Goal: Information Seeking & Learning: Learn about a topic

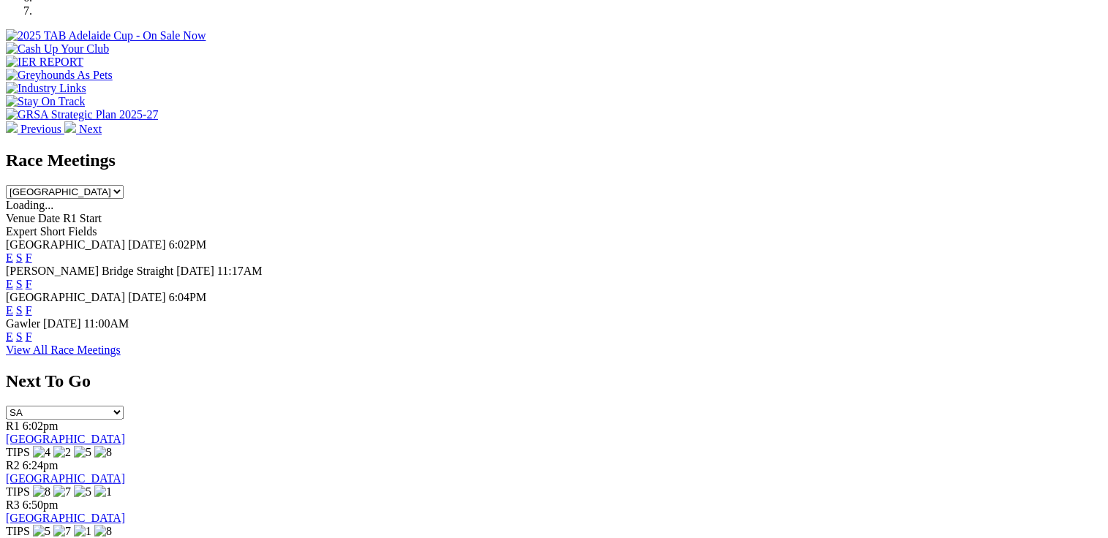
scroll to position [366, 0]
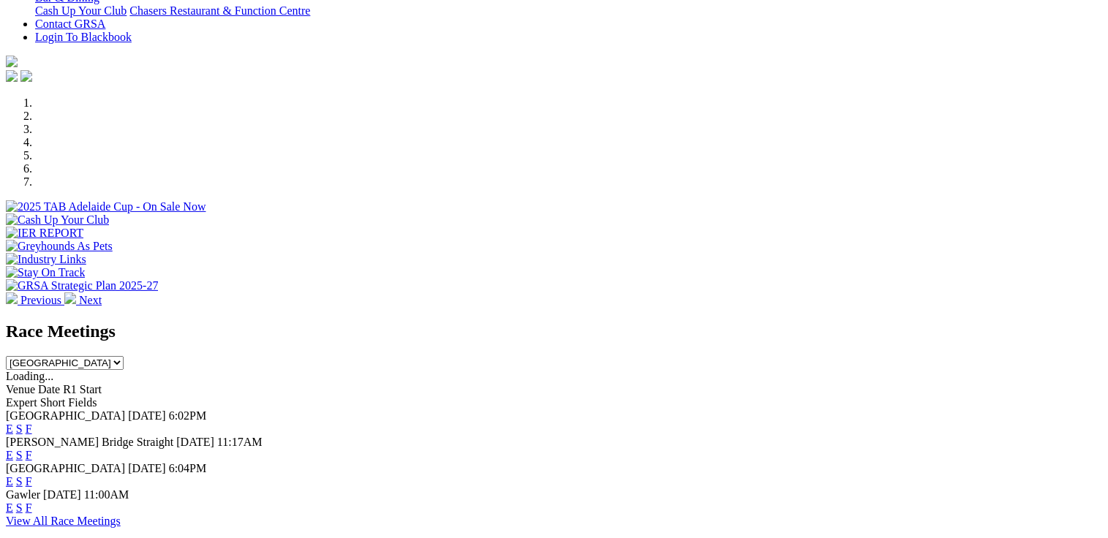
click at [32, 423] on link "F" at bounding box center [29, 429] width 7 height 12
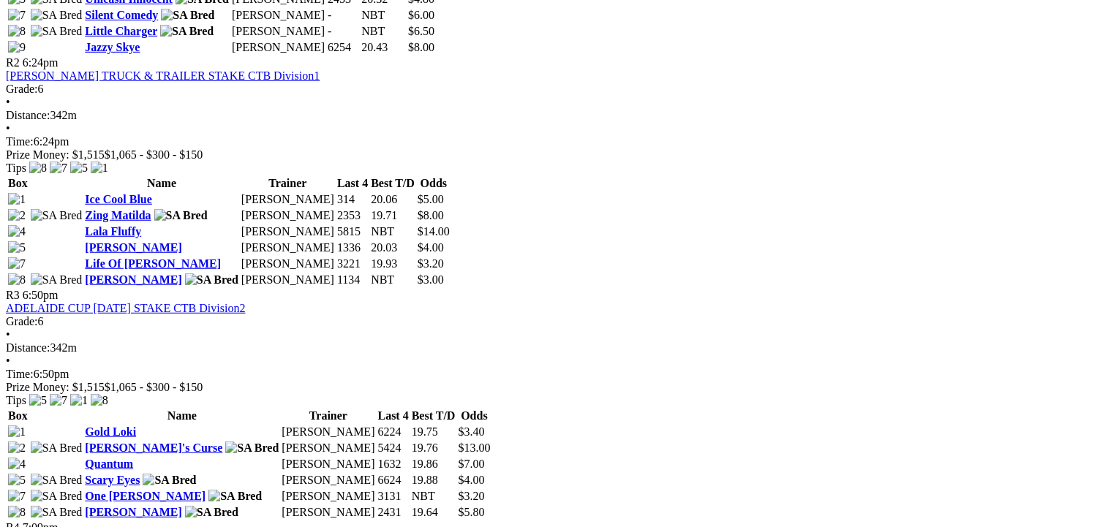
scroll to position [878, 0]
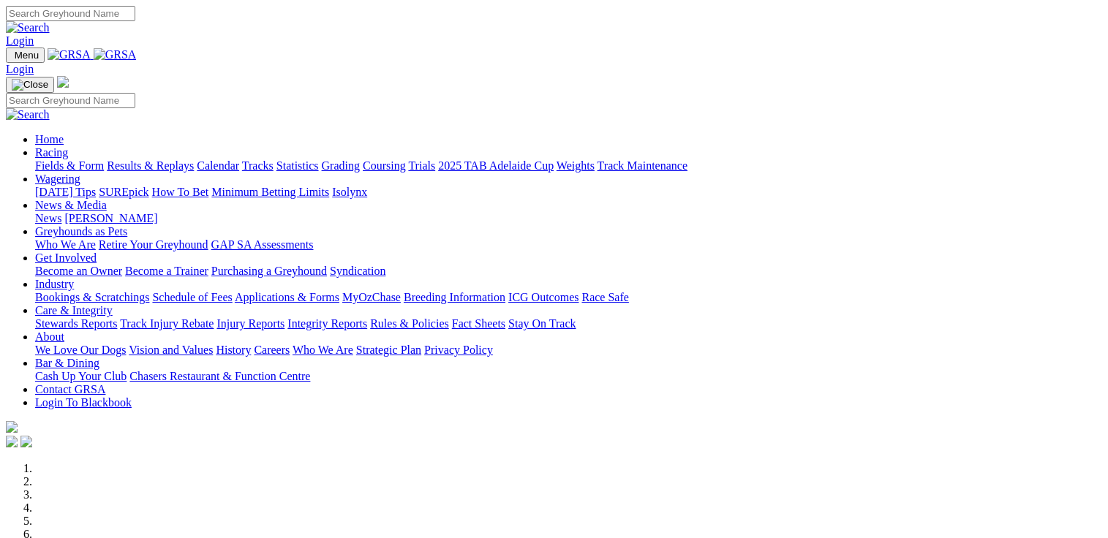
scroll to position [366, 0]
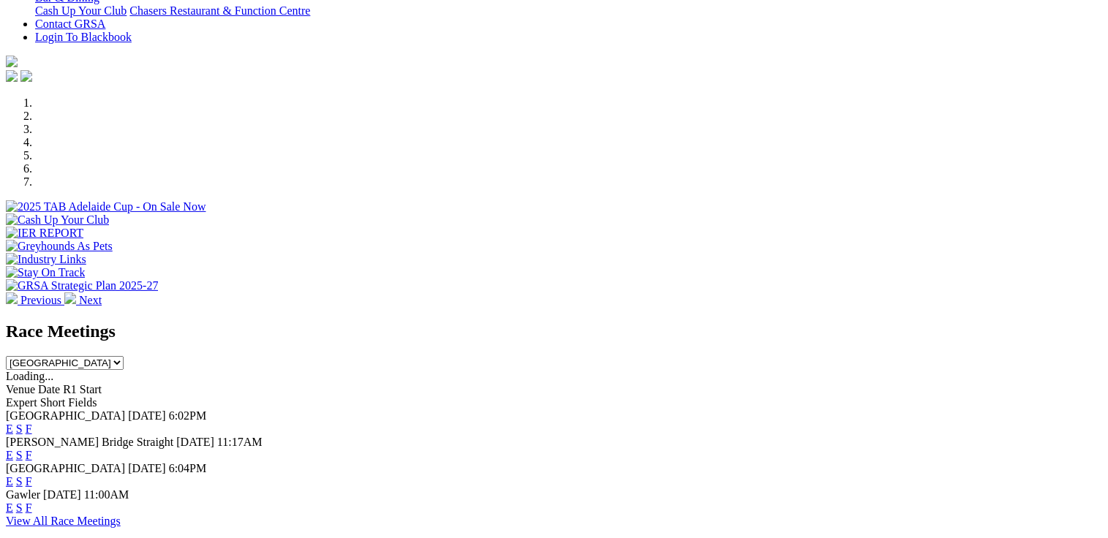
click at [125, 462] on span "[GEOGRAPHIC_DATA]" at bounding box center [65, 468] width 119 height 12
click at [32, 476] on link "F" at bounding box center [29, 482] width 7 height 12
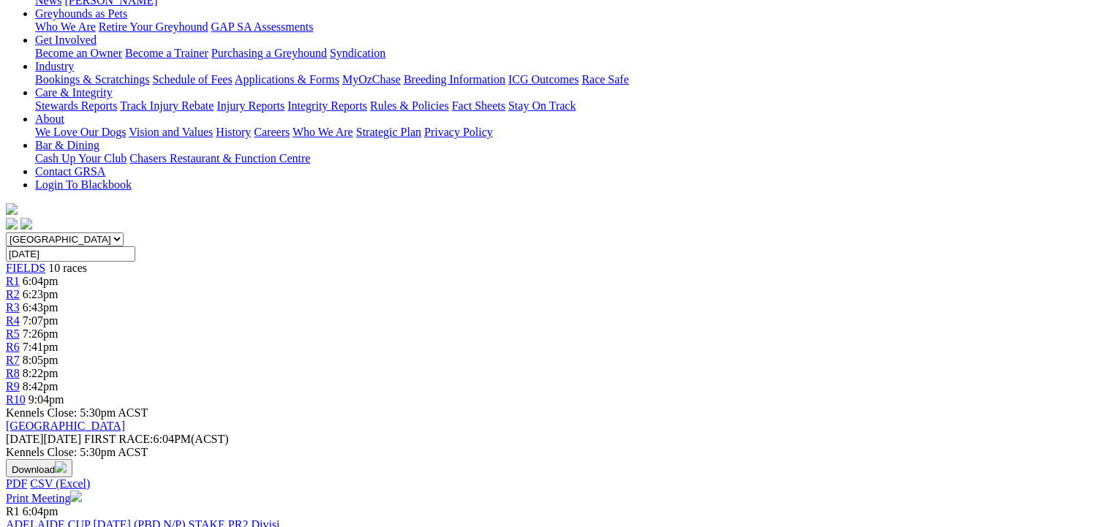
scroll to position [219, 0]
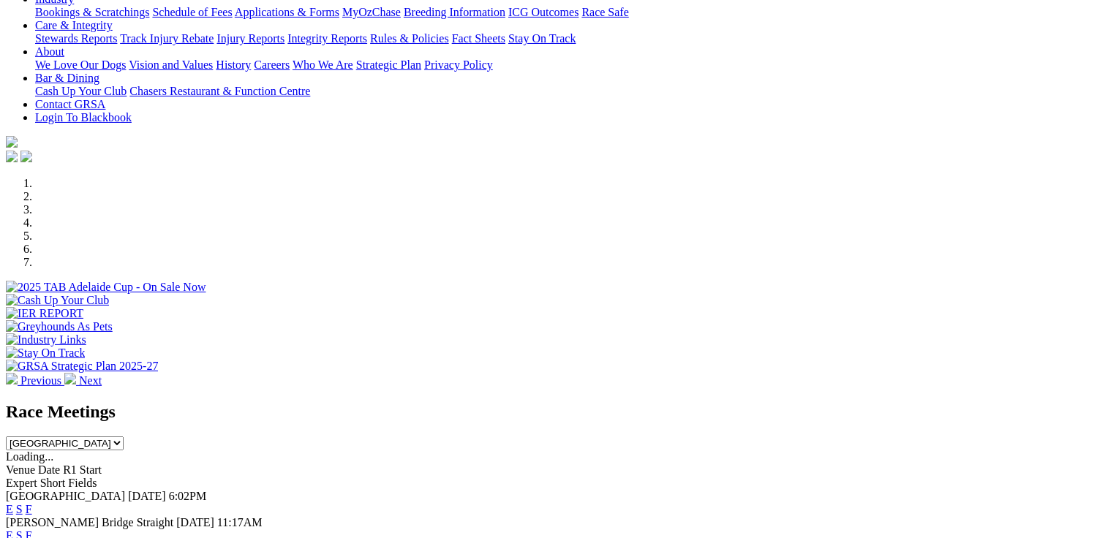
scroll to position [439, 0]
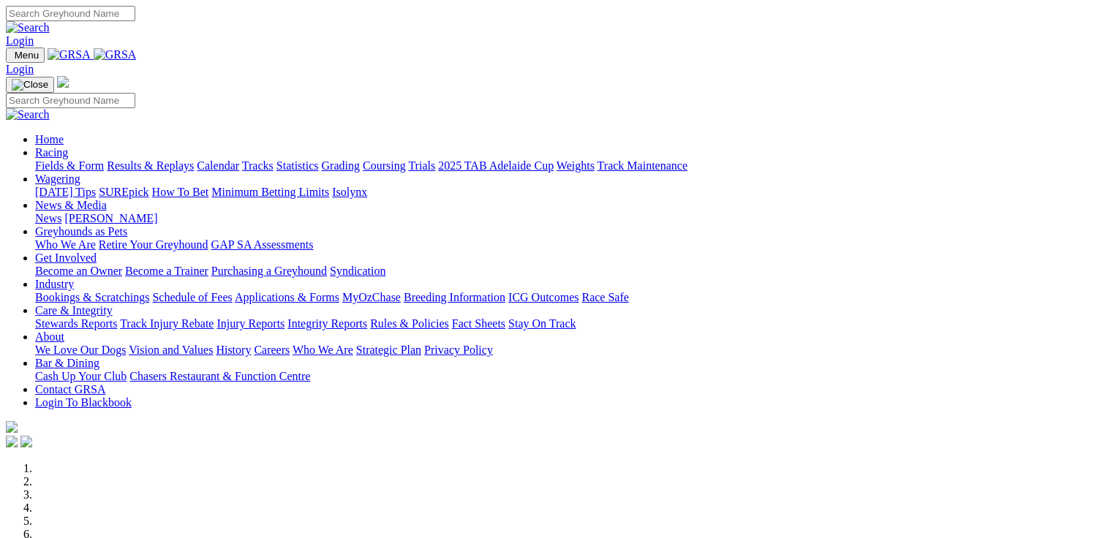
scroll to position [512, 0]
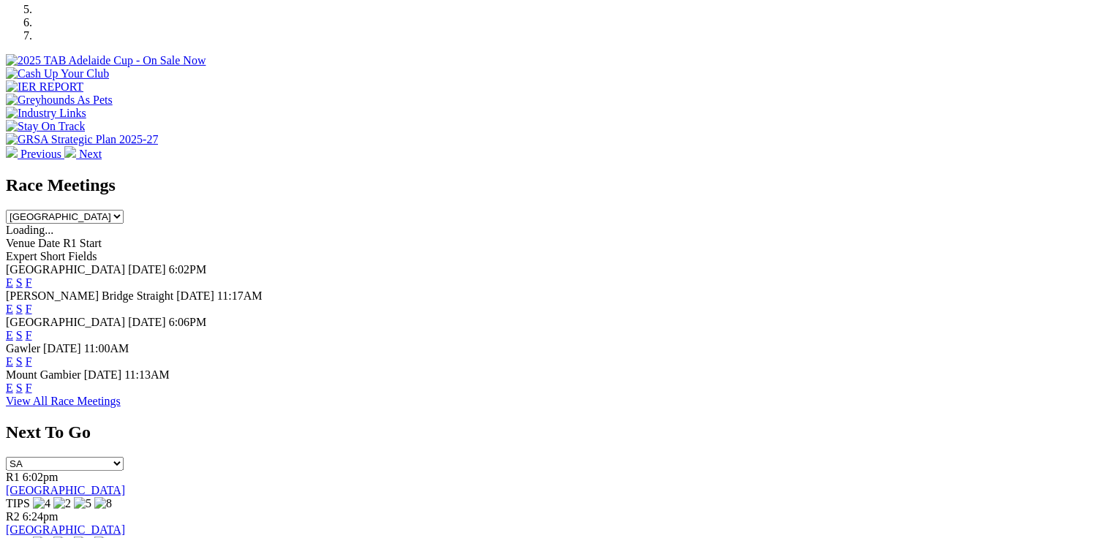
click at [32, 382] on link "F" at bounding box center [29, 388] width 7 height 12
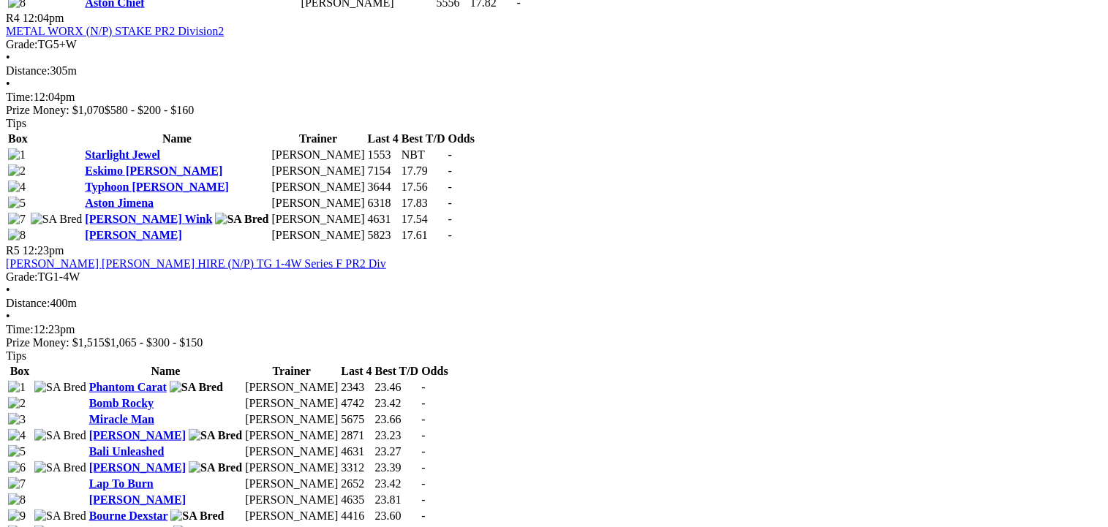
scroll to position [1536, 0]
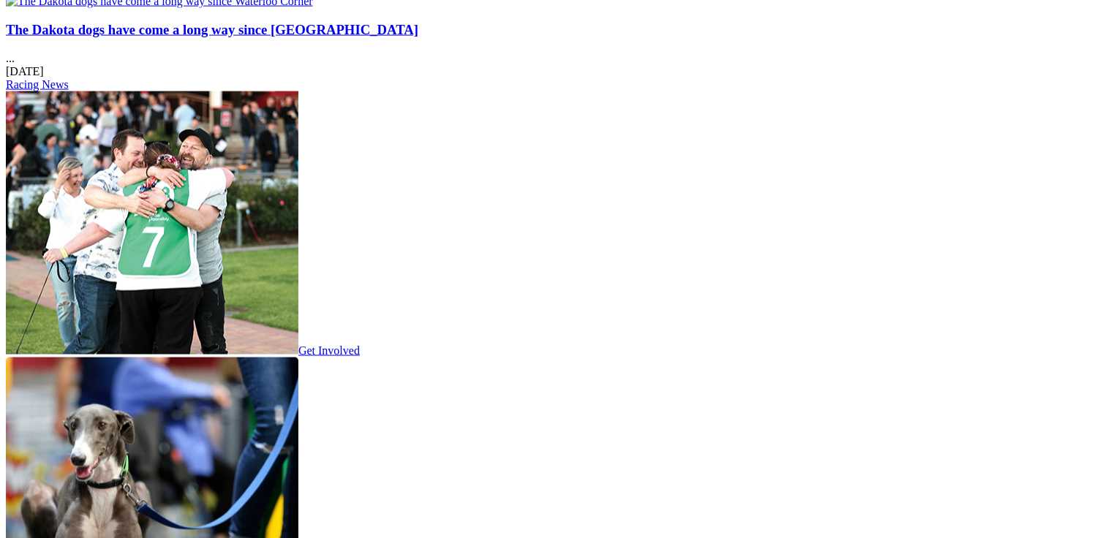
scroll to position [2122, 0]
